Goal: Transaction & Acquisition: Purchase product/service

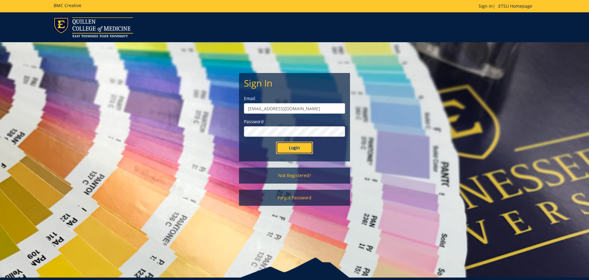
click at [297, 152] on input "Login" at bounding box center [294, 148] width 37 height 12
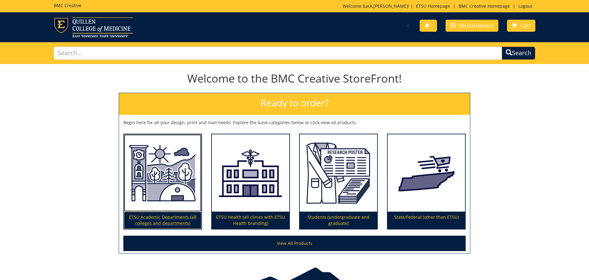
click at [141, 193] on img at bounding box center [162, 174] width 77 height 78
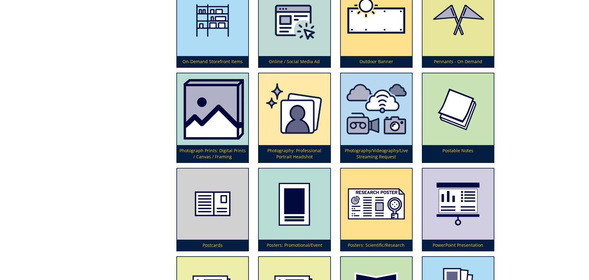
scroll to position [1479, 0]
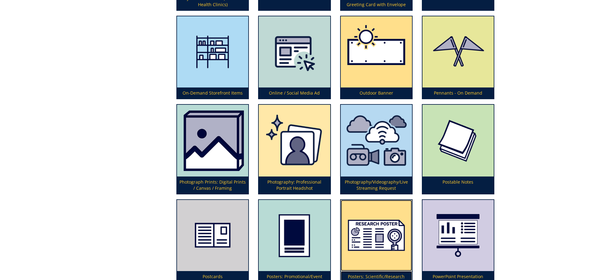
click at [359, 253] on img at bounding box center [376, 235] width 71 height 71
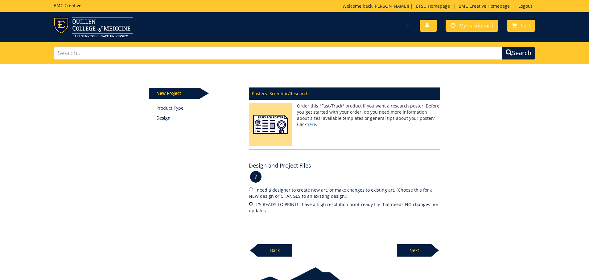
click at [250, 204] on input "IT'S READY TO PRINT! I have a high resolution print-ready file that needs NO ch…" at bounding box center [251, 204] width 4 height 4
radio input "true"
click at [418, 248] on p "Next" at bounding box center [414, 251] width 35 height 12
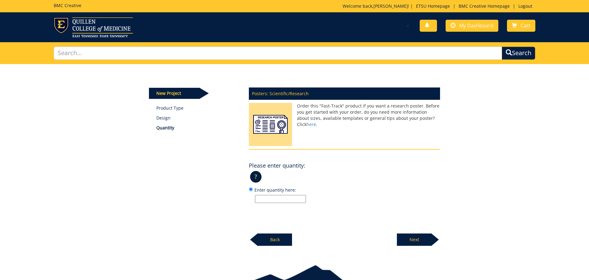
click at [293, 198] on input "Enter quantity here:" at bounding box center [280, 199] width 51 height 8
type input "1"
click at [431, 242] on p "Next" at bounding box center [414, 240] width 35 height 12
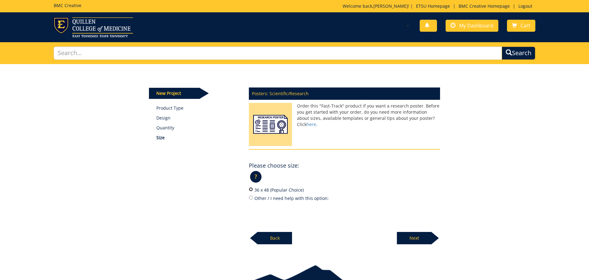
click at [253, 191] on input "36 x 48 (Popular Choice)" at bounding box center [251, 190] width 4 height 4
radio input "true"
drag, startPoint x: 410, startPoint y: 229, endPoint x: 412, endPoint y: 235, distance: 6.5
click at [411, 234] on div "Next" at bounding box center [418, 236] width 43 height 17
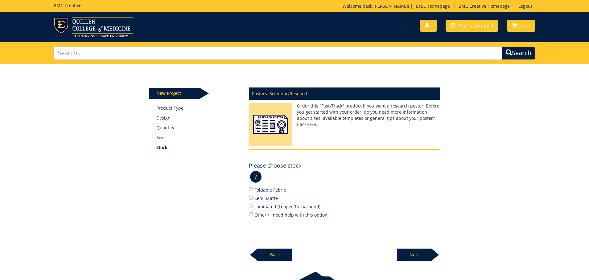
click at [412, 235] on div "Posters: Scientific/Research Order this "Fast-Track" product if you want a rese…" at bounding box center [344, 173] width 201 height 178
click at [252, 190] on input "Foldable Fabric" at bounding box center [251, 190] width 4 height 4
radio input "true"
click at [410, 254] on p "Next" at bounding box center [414, 255] width 35 height 12
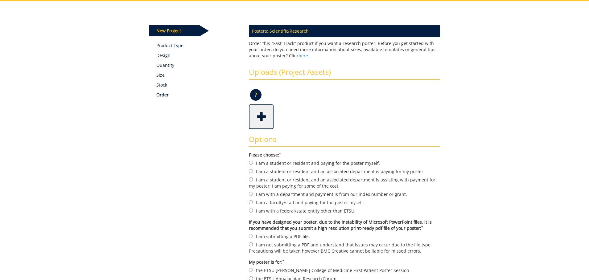
scroll to position [94, 0]
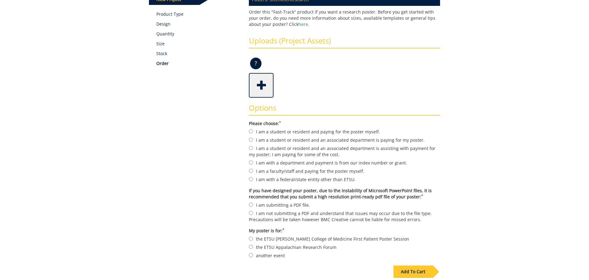
click at [261, 80] on span at bounding box center [262, 85] width 25 height 22
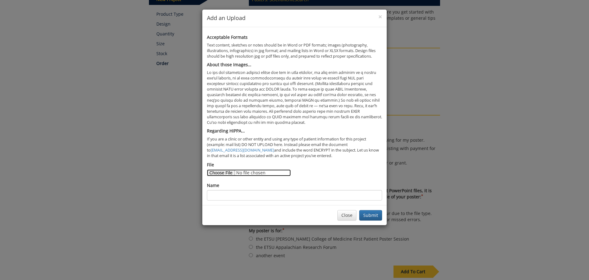
click at [222, 174] on input "File" at bounding box center [249, 173] width 84 height 7
type input "C:\fakepath\FNCE BSC RCR 25.pdf"
click at [370, 214] on button "Submit" at bounding box center [370, 215] width 23 height 10
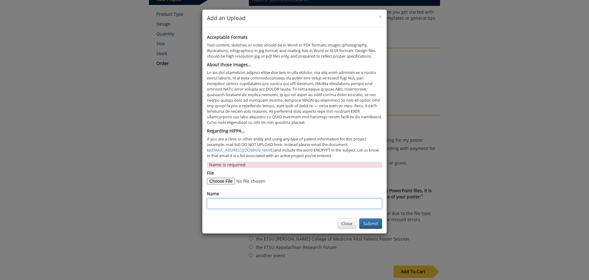
click at [251, 208] on input "Name" at bounding box center [294, 204] width 175 height 10
type input "MJ BABY STEPS RCR"
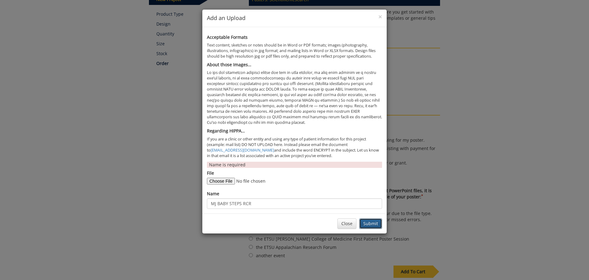
click at [366, 223] on button "Submit" at bounding box center [370, 224] width 23 height 10
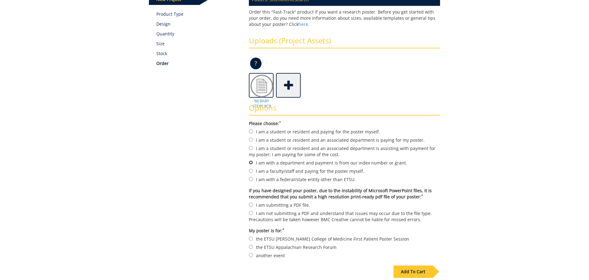
click at [253, 163] on input "I am with a department and payment is from our index number or grant." at bounding box center [251, 163] width 4 height 4
radio input "true"
click at [251, 204] on input "I am submitting a PDF file." at bounding box center [251, 205] width 4 height 4
radio input "true"
click at [252, 256] on input "another event" at bounding box center [251, 256] width 4 height 4
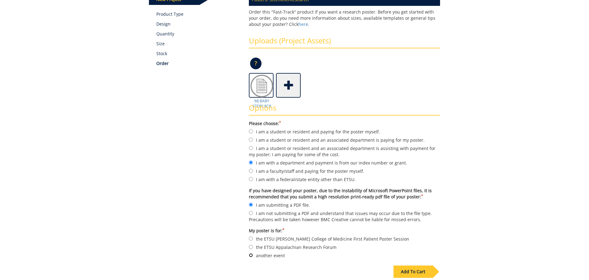
radio input "true"
click at [426, 271] on div "Add To Cart" at bounding box center [413, 272] width 39 height 12
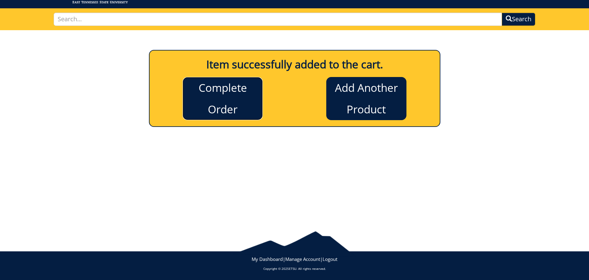
click at [209, 92] on link "Complete Order" at bounding box center [223, 98] width 80 height 43
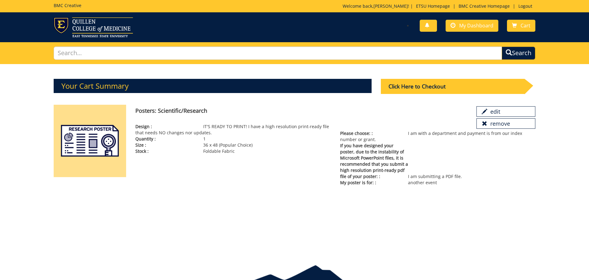
click at [437, 230] on div "Your Cart Summary Click Here to Checkout 1" at bounding box center [294, 159] width 589 height 191
click at [461, 90] on div "Click Here to Checkout" at bounding box center [453, 86] width 144 height 15
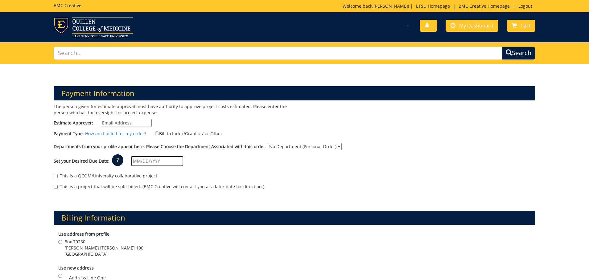
click at [130, 124] on input "Estimate Approver:" at bounding box center [126, 123] width 51 height 8
type input "johnsonme@etsu.edu"
click at [258, 184] on div "This is a QCOM/University collaborative project. This is a project that will be…" at bounding box center [294, 183] width 491 height 26
click at [157, 135] on input "Bill to Index/Grant # / or Other" at bounding box center [157, 133] width 4 height 4
radio input "true"
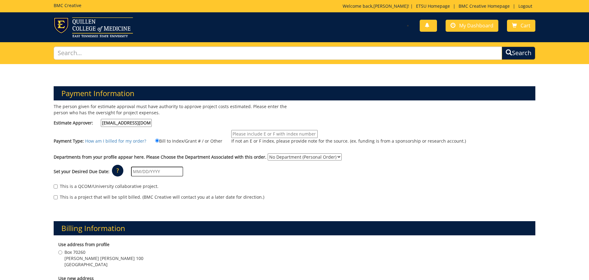
click at [269, 133] on input "If not an E or F index, please provide note for the source. (ex. funding is fro…" at bounding box center [274, 134] width 86 height 8
type input "7"
type input "21755"
click at [303, 171] on div "Set your Desired Due Date: ? × How long will my project take to finish? : Pleas…" at bounding box center [294, 172] width 491 height 17
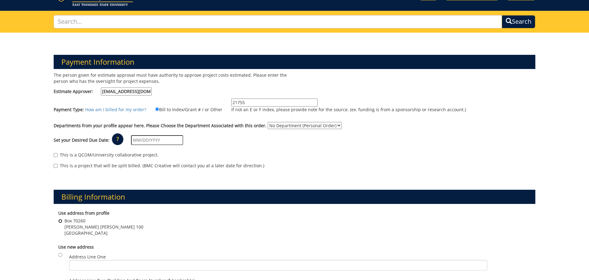
click at [60, 222] on input "Box 70260 Hutcheson Hall 100 Johnson City , TN 37614" at bounding box center [60, 221] width 4 height 4
radio input "true"
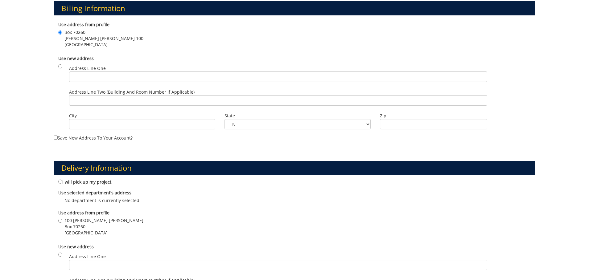
scroll to position [252, 0]
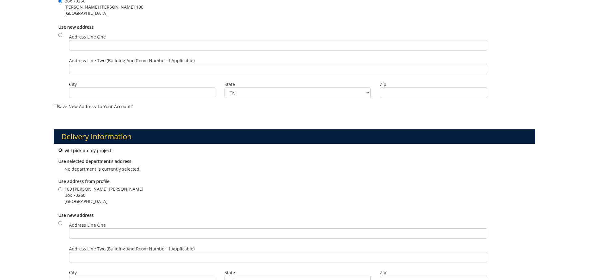
click at [60, 150] on input "I will pick up my project." at bounding box center [60, 150] width 4 height 4
radio input "true"
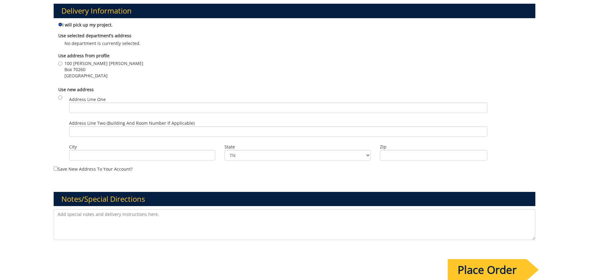
scroll to position [409, 0]
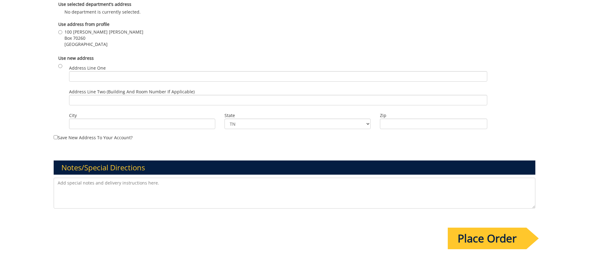
click at [144, 195] on textarea at bounding box center [295, 193] width 482 height 31
paste textarea "10-75310-100000-100-73110-450-999-"
type textarea "10-75310-100000-100-73110-450-999-999-999-999-99"
click at [471, 236] on input "Place Order" at bounding box center [487, 239] width 79 height 22
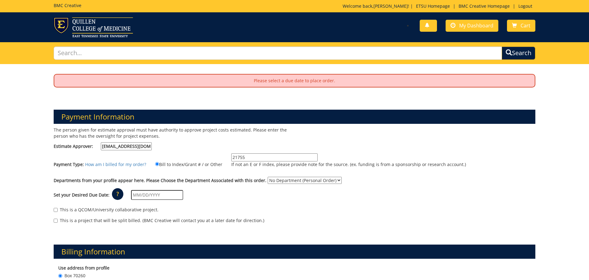
click at [268, 177] on select "No Department (Personal Order) Allied Health Sciences" at bounding box center [305, 180] width 74 height 7
click option "No Department (Personal Order)" at bounding box center [0, 0] width 0 height 0
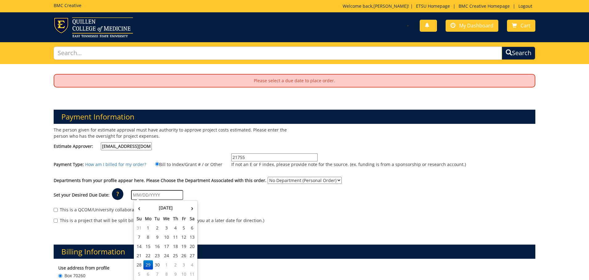
click at [183, 196] on input "text" at bounding box center [157, 195] width 52 height 10
click at [166, 275] on td "8" at bounding box center [167, 274] width 10 height 9
type input "[DATE]"
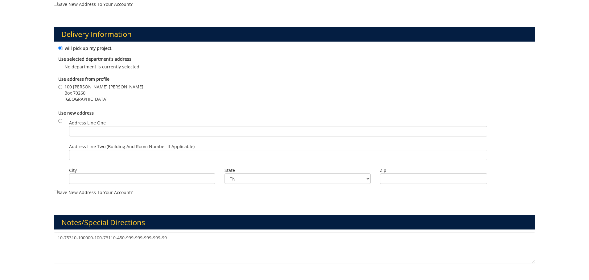
scroll to position [472, 0]
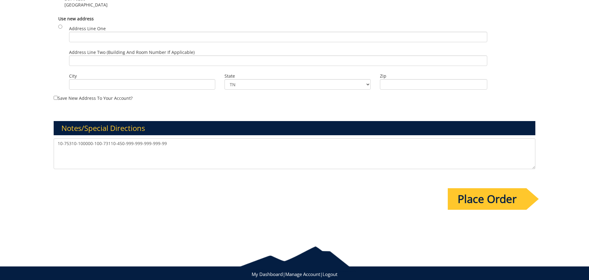
click at [497, 198] on input "Place Order" at bounding box center [487, 200] width 79 height 22
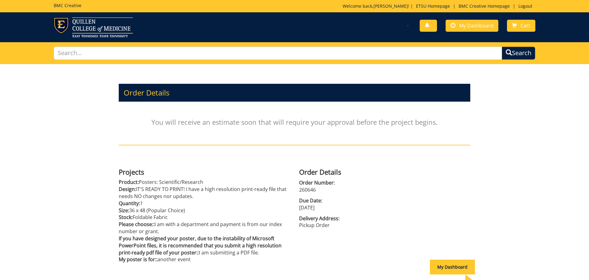
click at [463, 231] on div "Order Details You will receive an estimate soon that will require your approval…" at bounding box center [294, 177] width 361 height 226
